Goal: Use online tool/utility: Utilize a website feature to perform a specific function

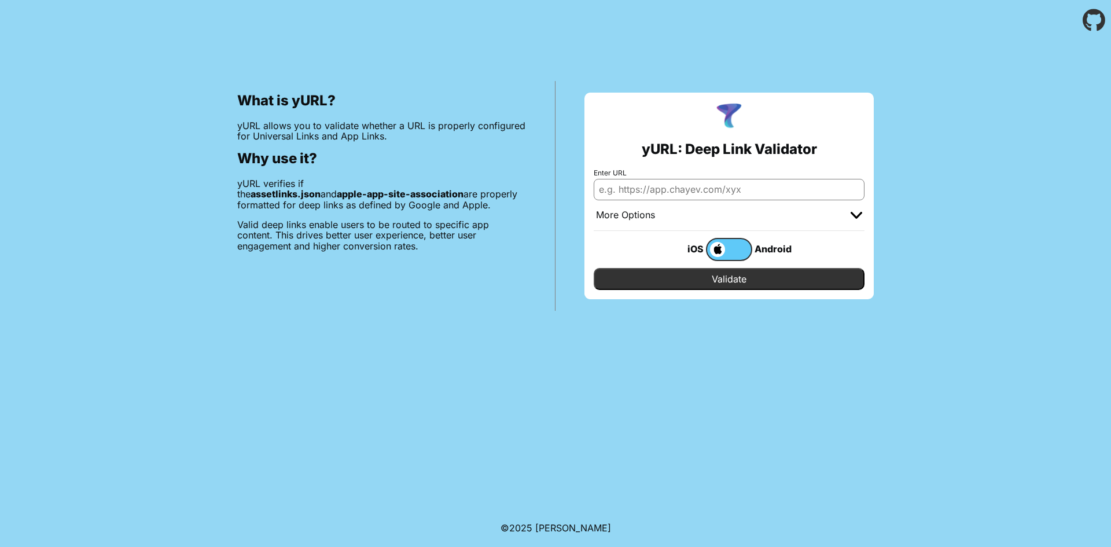
drag, startPoint x: 0, startPoint y: 0, endPoint x: 659, endPoint y: 190, distance: 686.0
click at [659, 190] on input "Enter URL" at bounding box center [729, 189] width 271 height 21
type input "[DOMAIN_NAME]"
click at [695, 284] on input "Validate" at bounding box center [729, 279] width 271 height 22
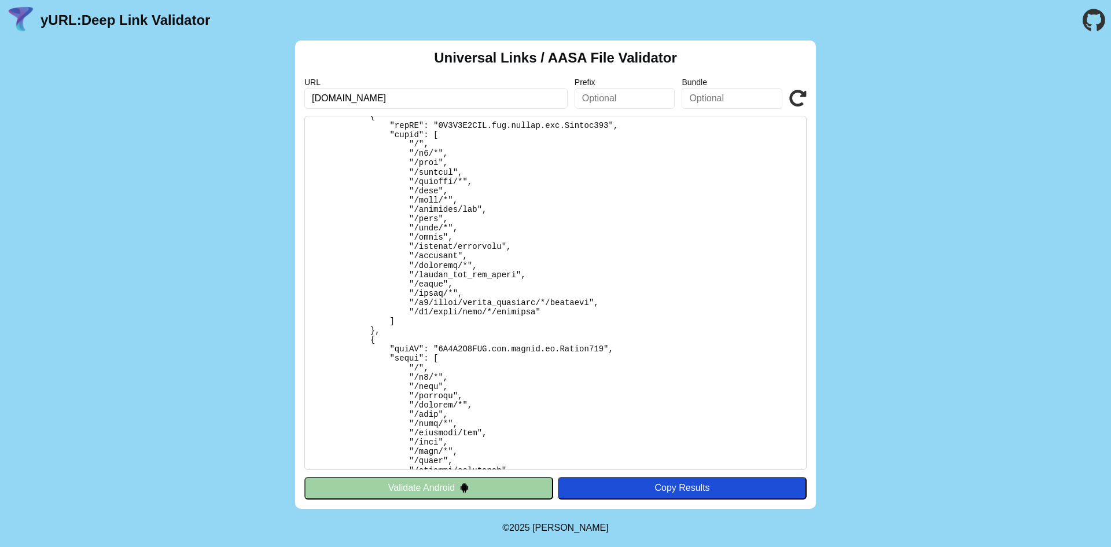
scroll to position [56, 0]
